Goal: Transaction & Acquisition: Purchase product/service

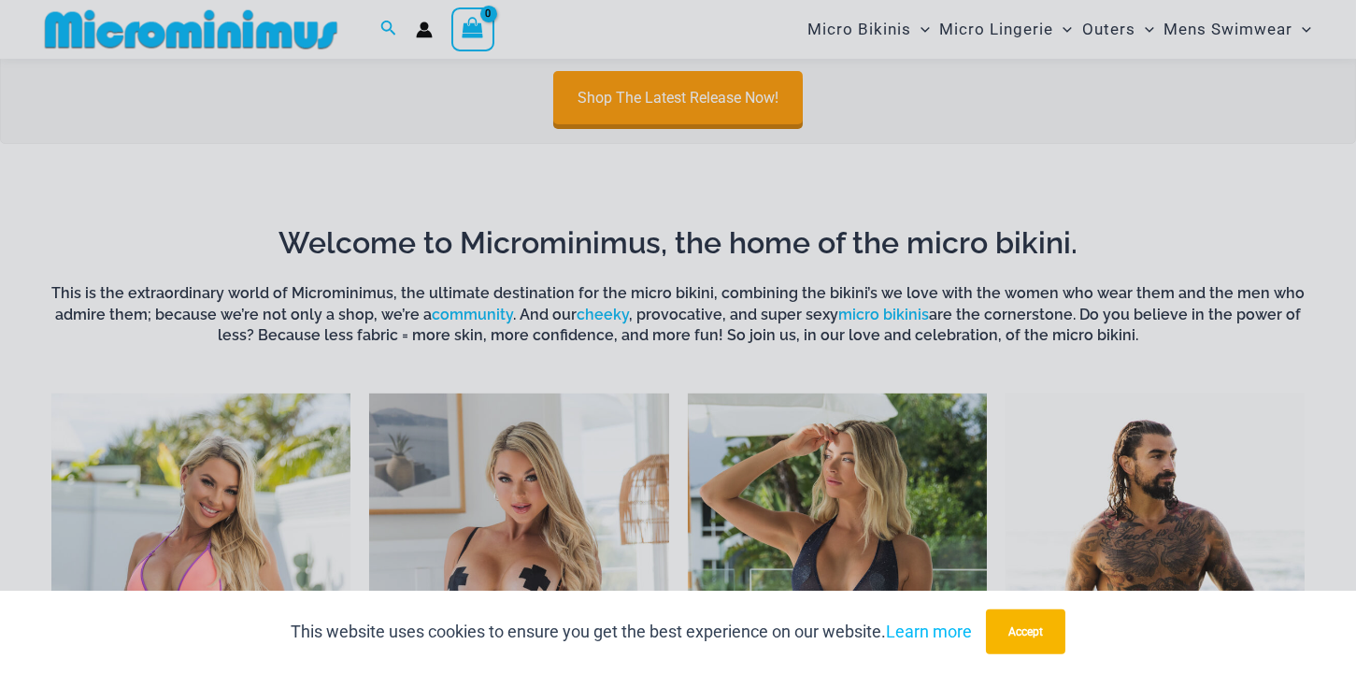
scroll to position [813, 0]
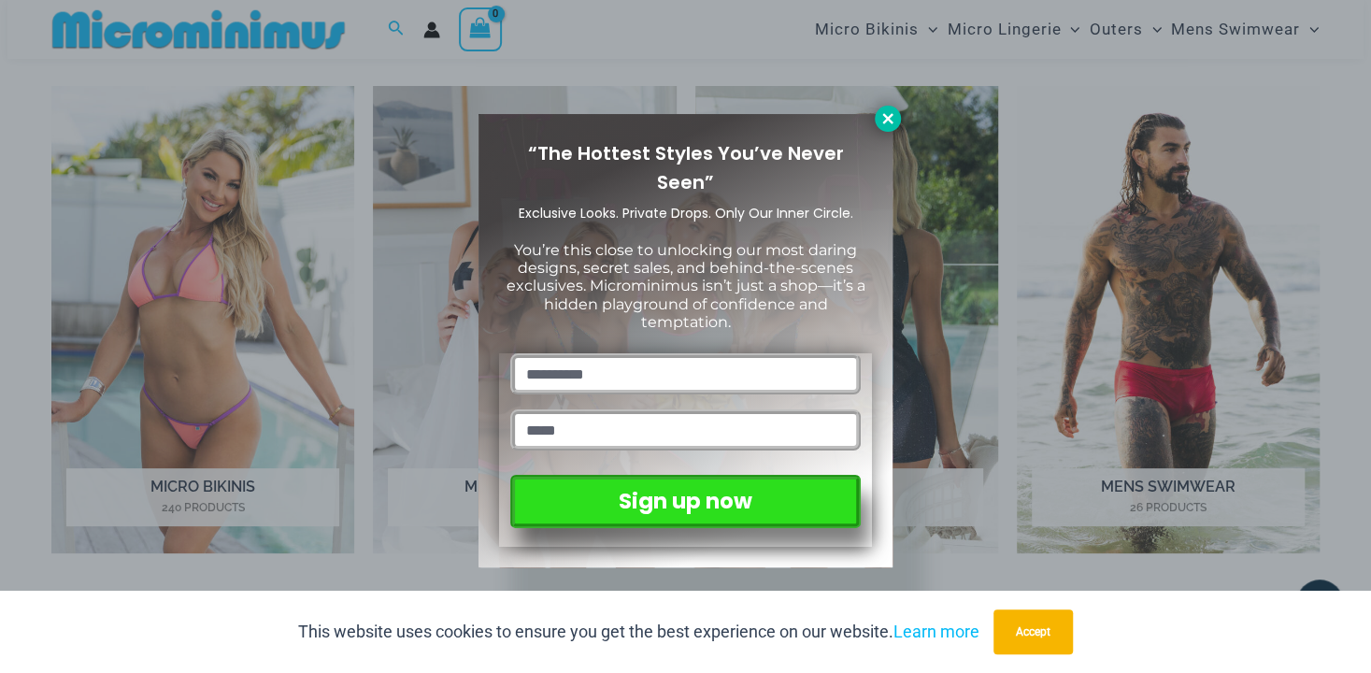
click at [887, 121] on icon at bounding box center [887, 118] width 10 height 10
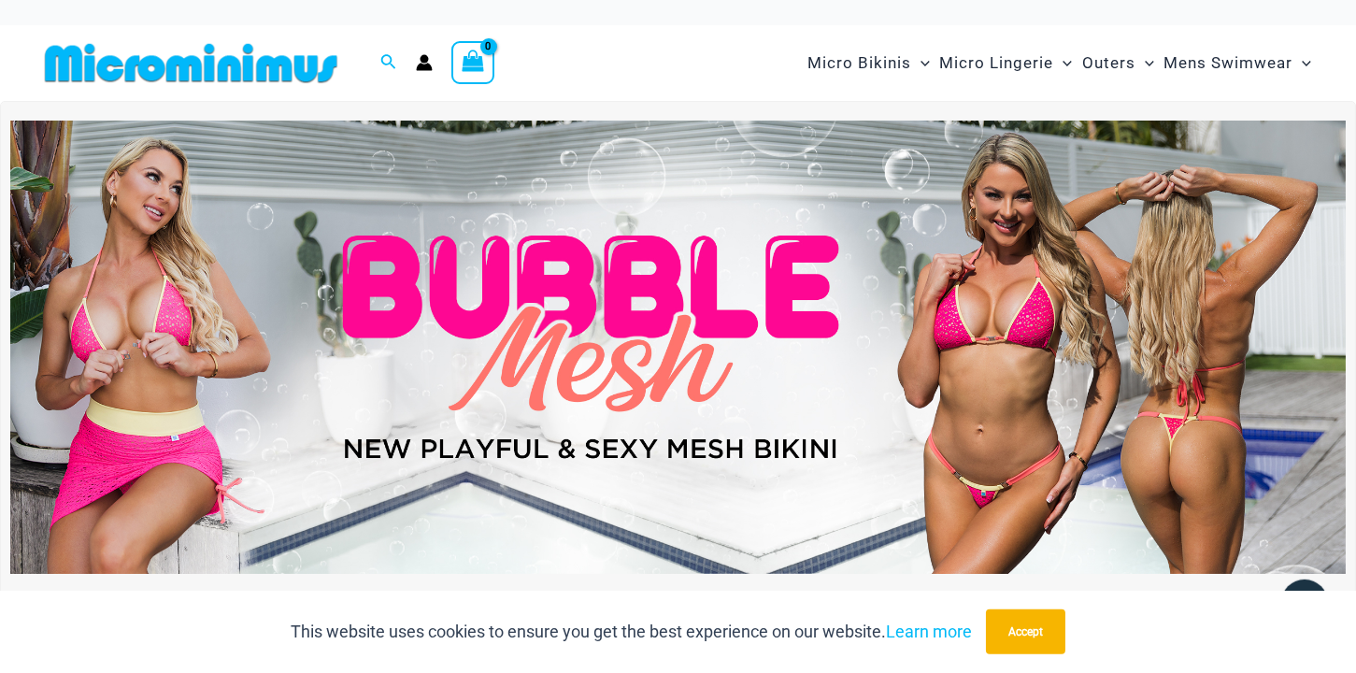
scroll to position [0, 0]
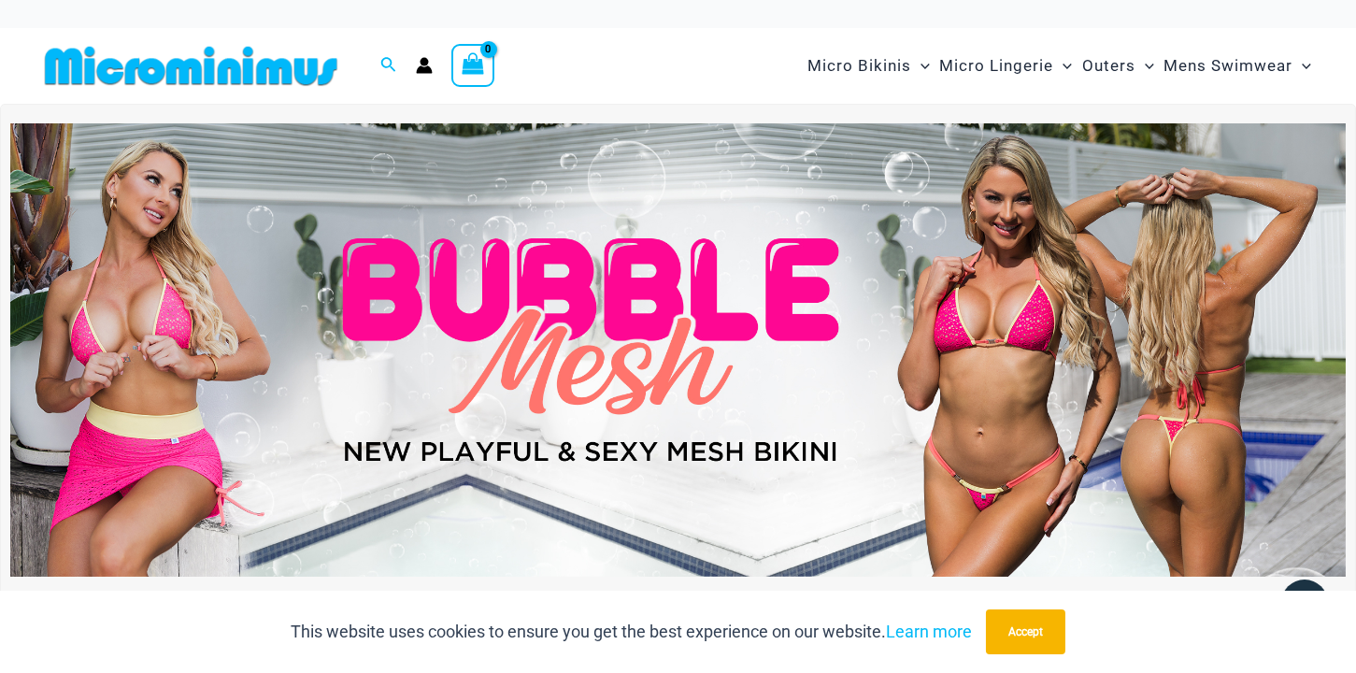
click at [776, 382] on img at bounding box center [677, 350] width 1335 height 454
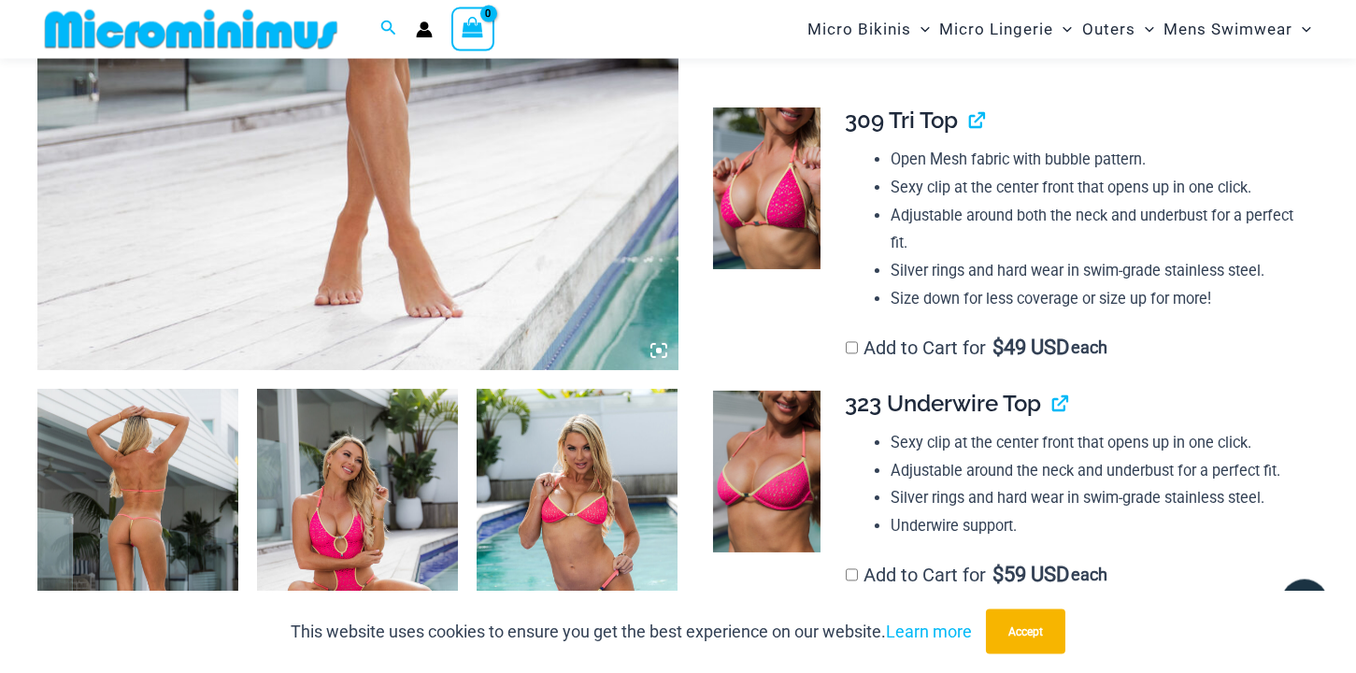
scroll to position [703, 0]
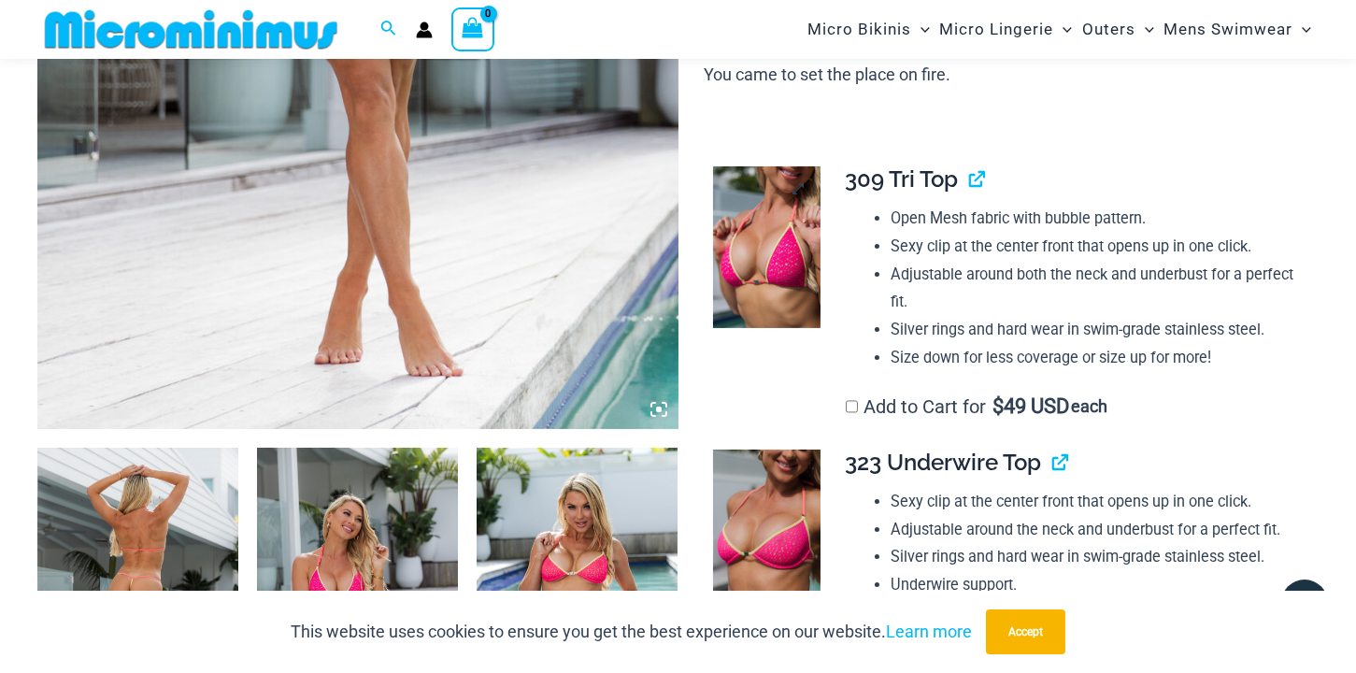
click at [756, 298] on img at bounding box center [766, 247] width 107 height 162
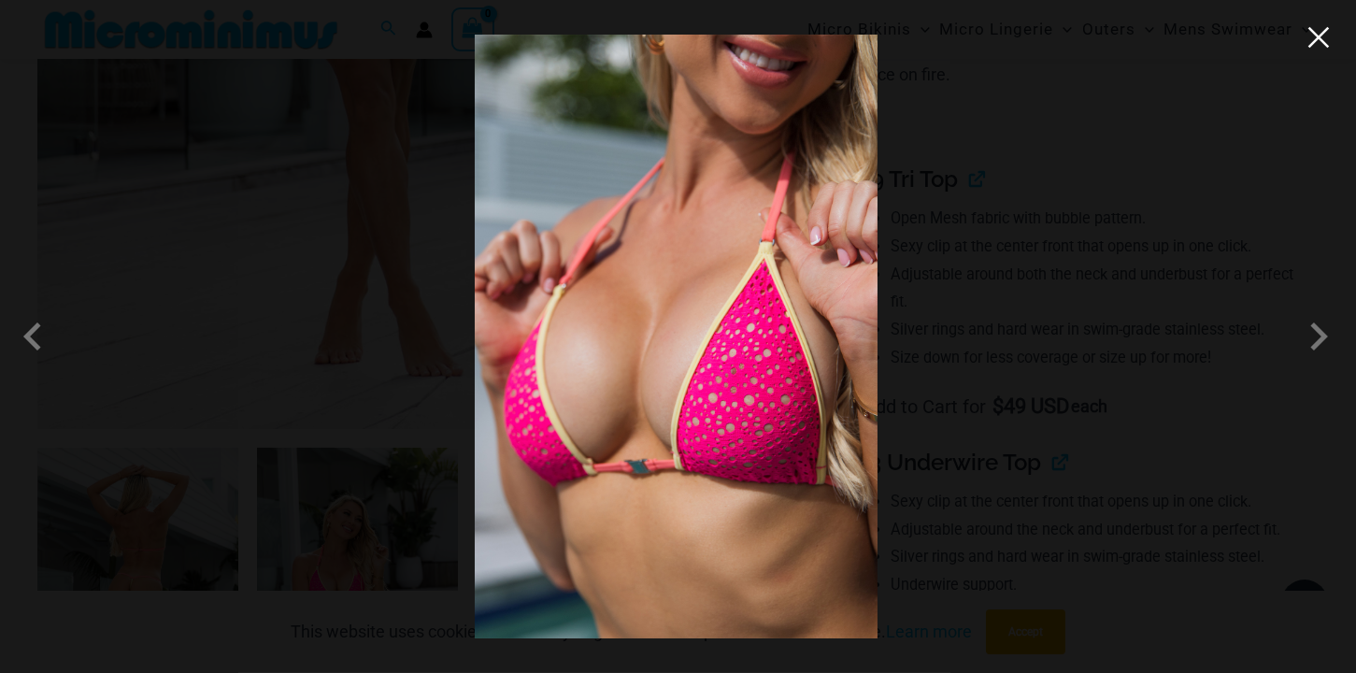
click at [1317, 46] on button "Close" at bounding box center [1319, 37] width 28 height 28
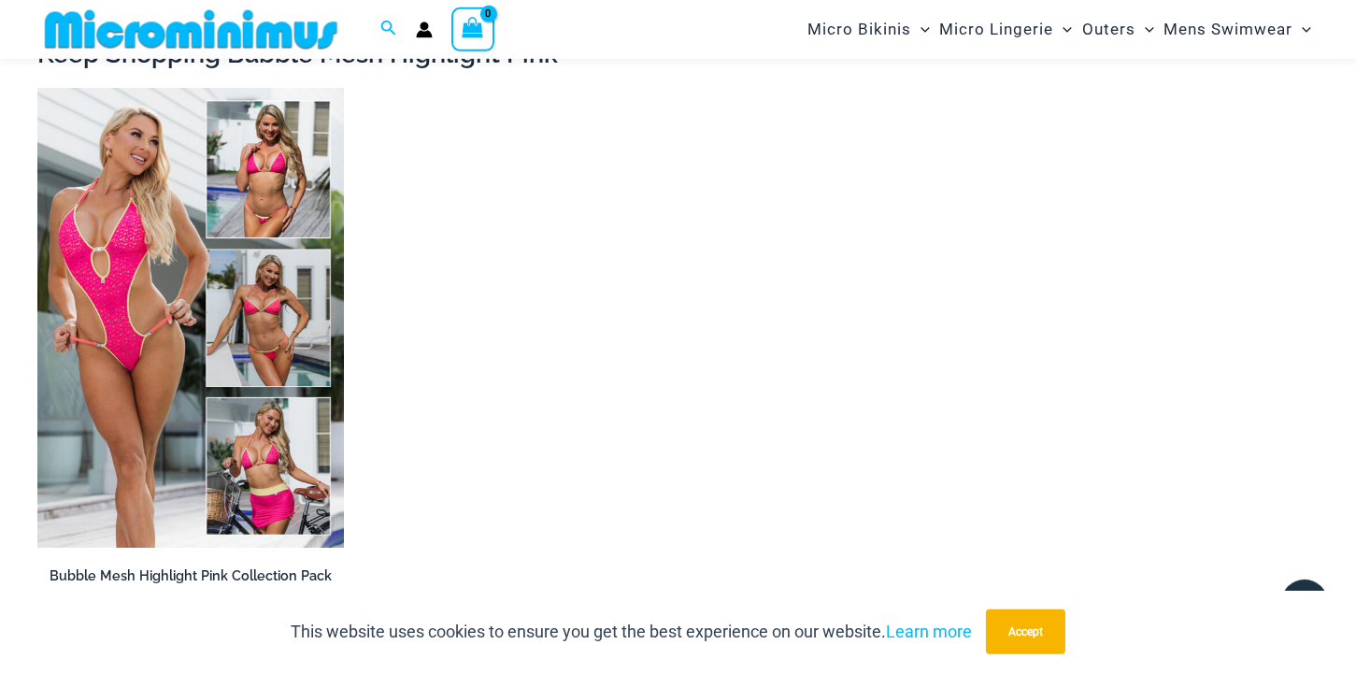
scroll to position [3273, 0]
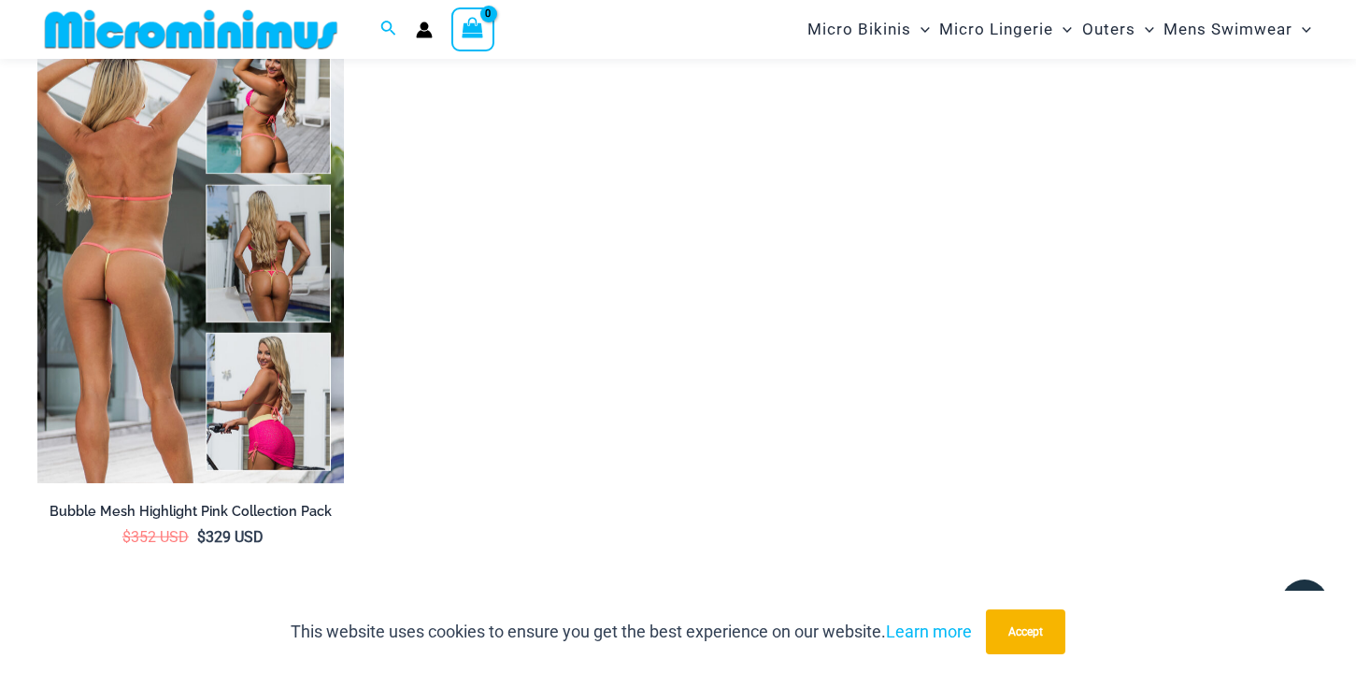
click at [278, 314] on img at bounding box center [190, 253] width 307 height 460
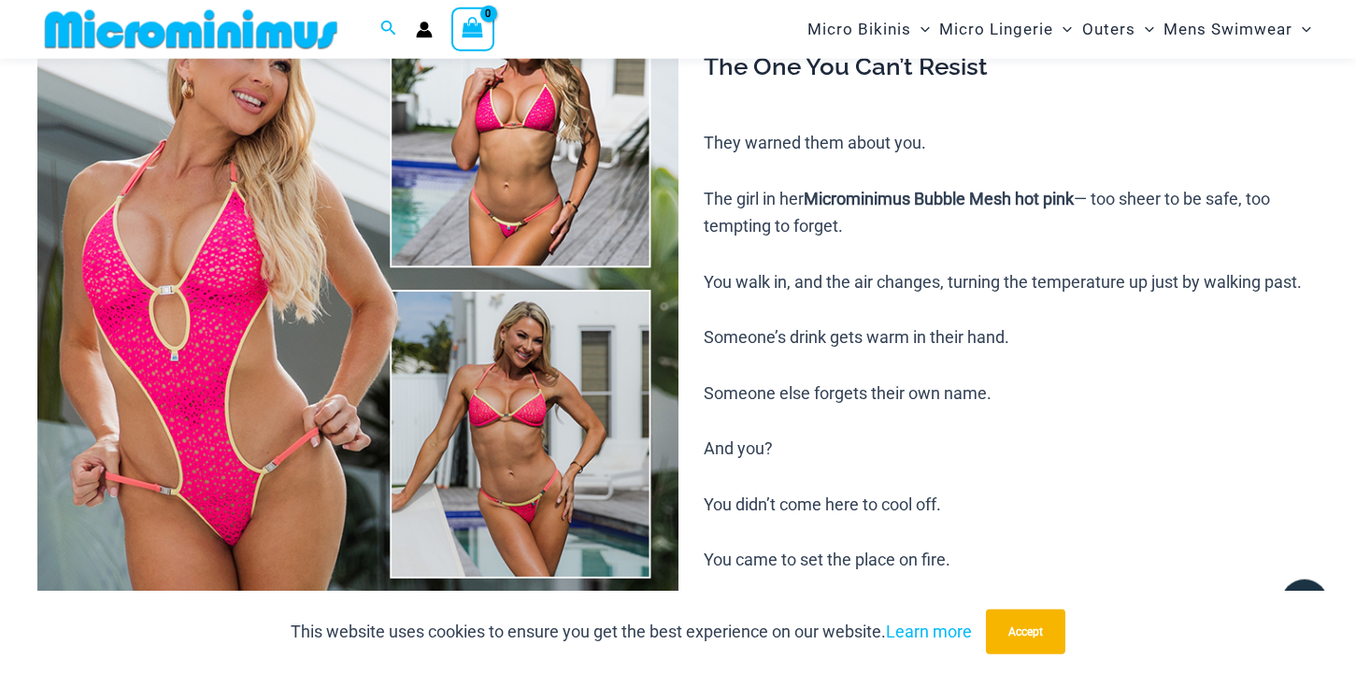
scroll to position [191, 0]
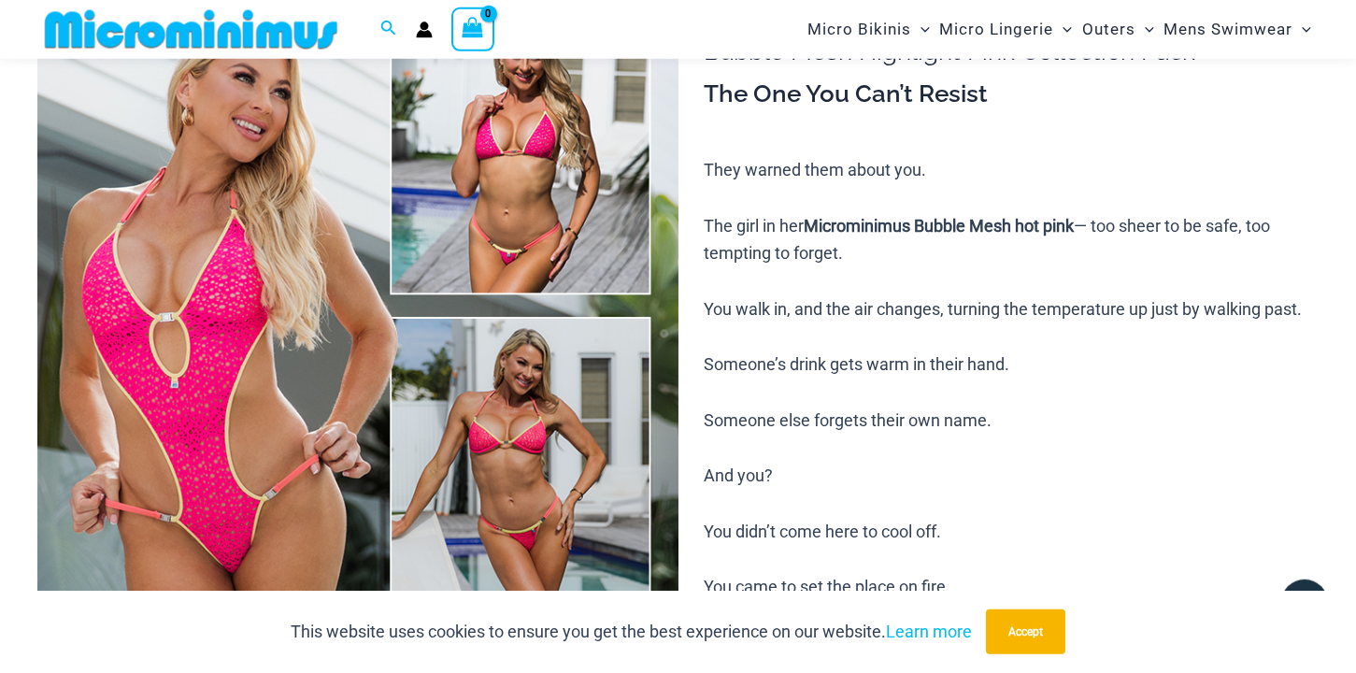
click at [347, 298] on img at bounding box center [357, 459] width 641 height 961
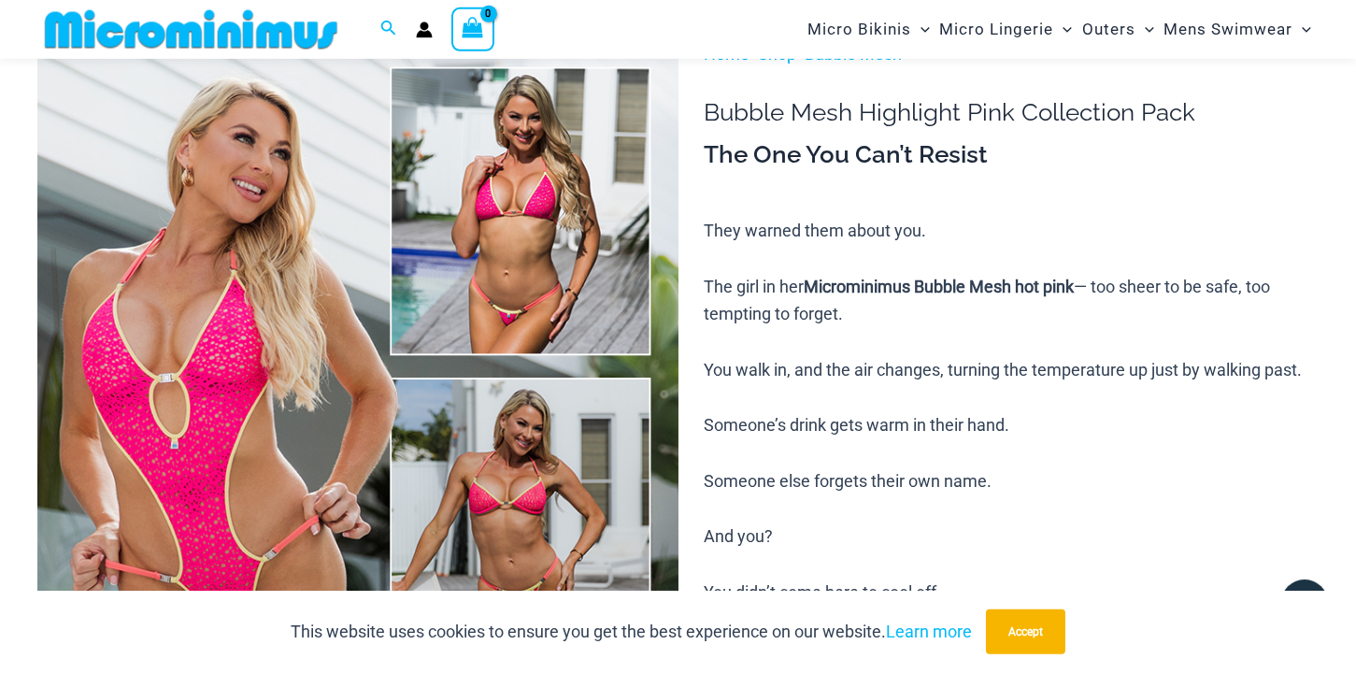
scroll to position [0, 0]
